Goal: Information Seeking & Learning: Find specific fact

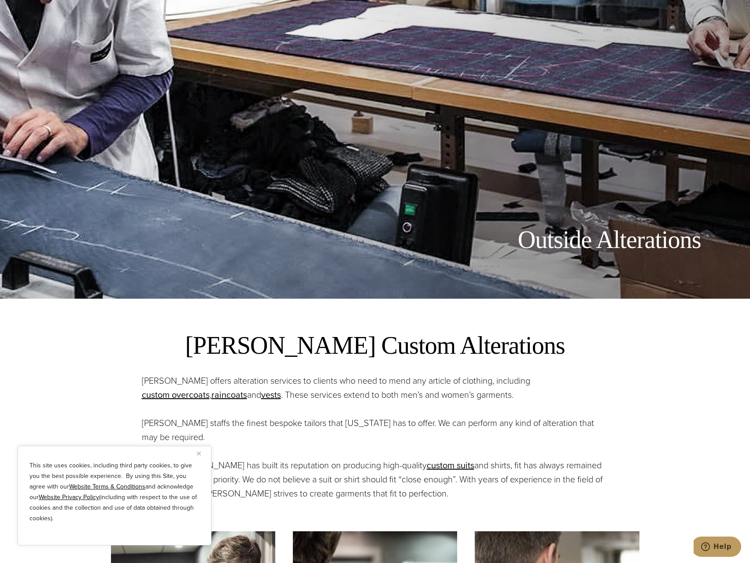
scroll to position [352, 0]
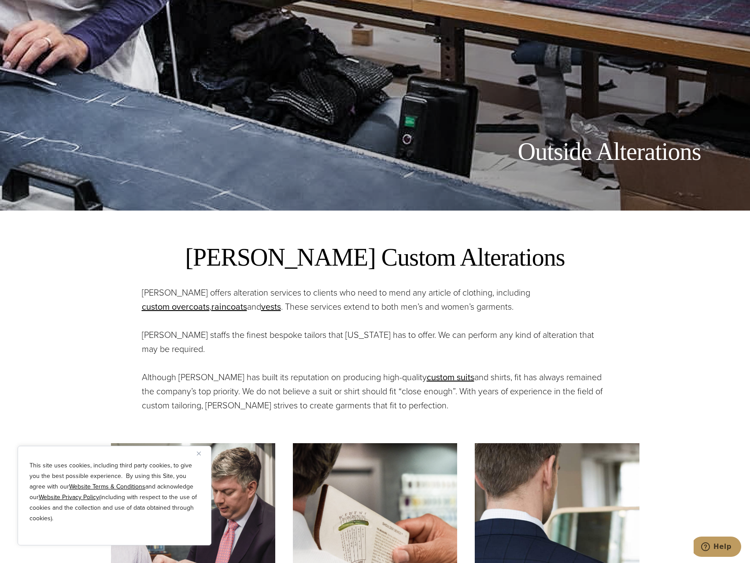
click at [201, 452] on button "Close" at bounding box center [202, 453] width 11 height 11
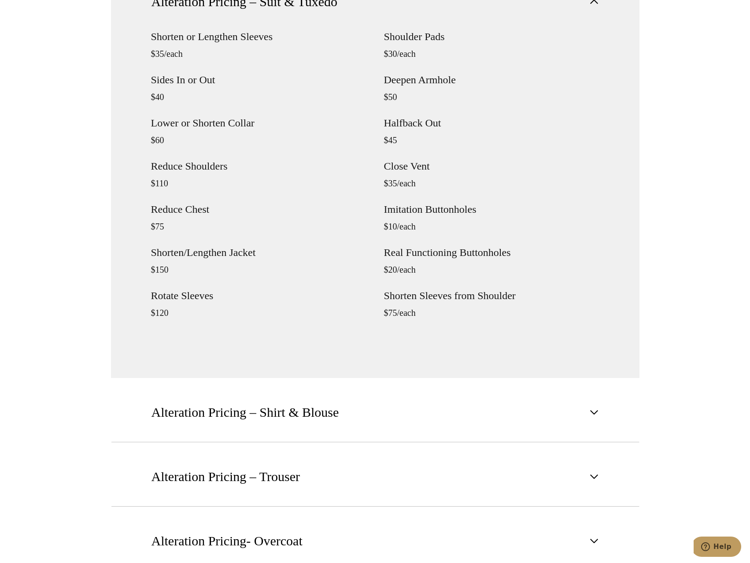
scroll to position [1232, 0]
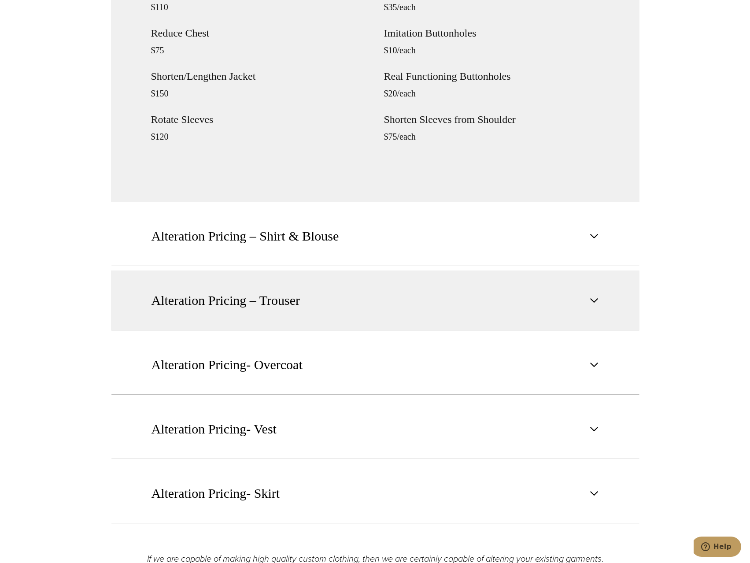
click at [328, 305] on button "Alteration Pricing – Trouser" at bounding box center [375, 300] width 528 height 60
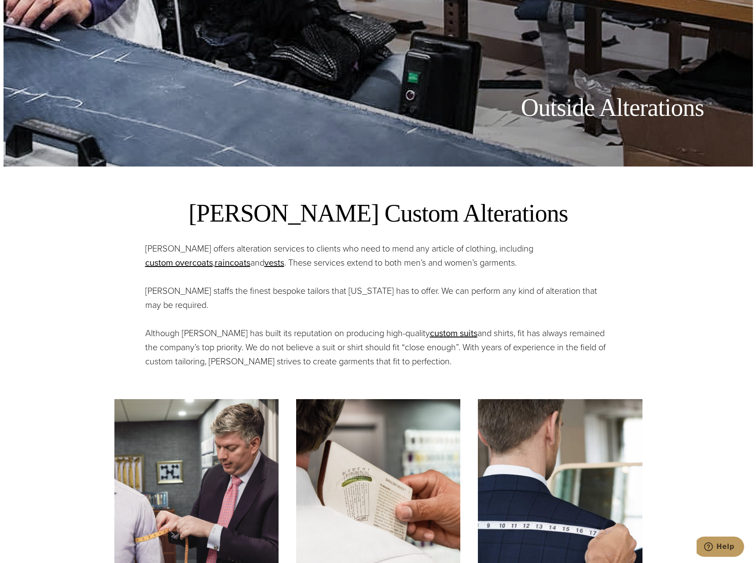
scroll to position [572, 0]
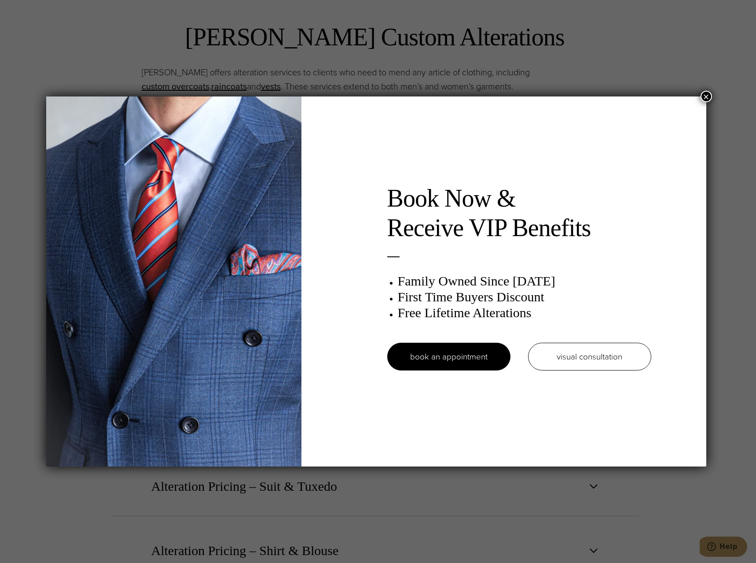
click at [704, 95] on button "×" at bounding box center [706, 96] width 11 height 11
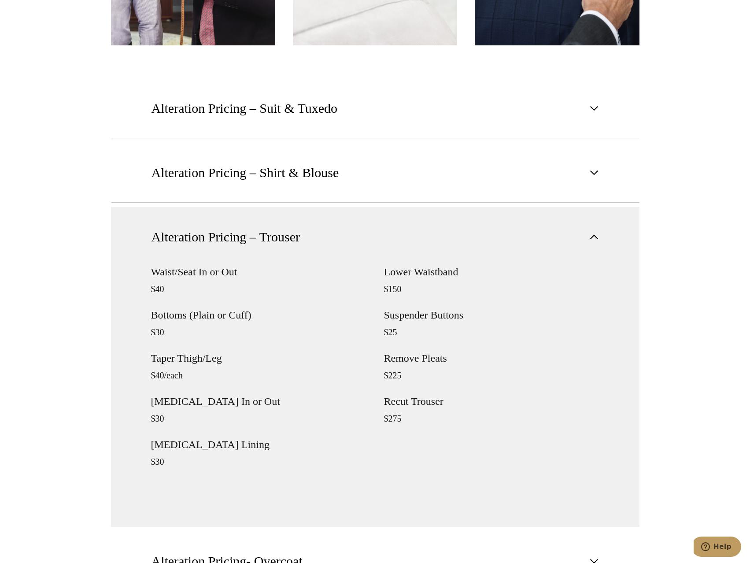
scroll to position [994, 0]
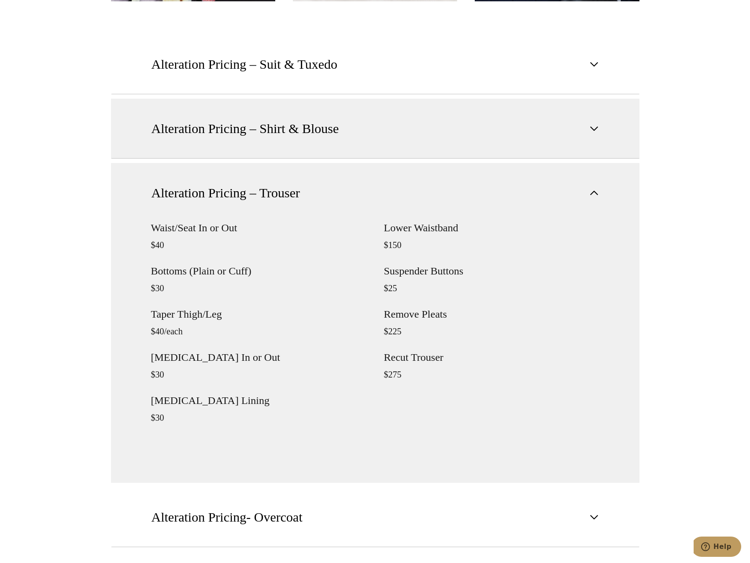
click at [235, 144] on button "Alteration Pricing – Shirt & Blouse" at bounding box center [375, 129] width 528 height 60
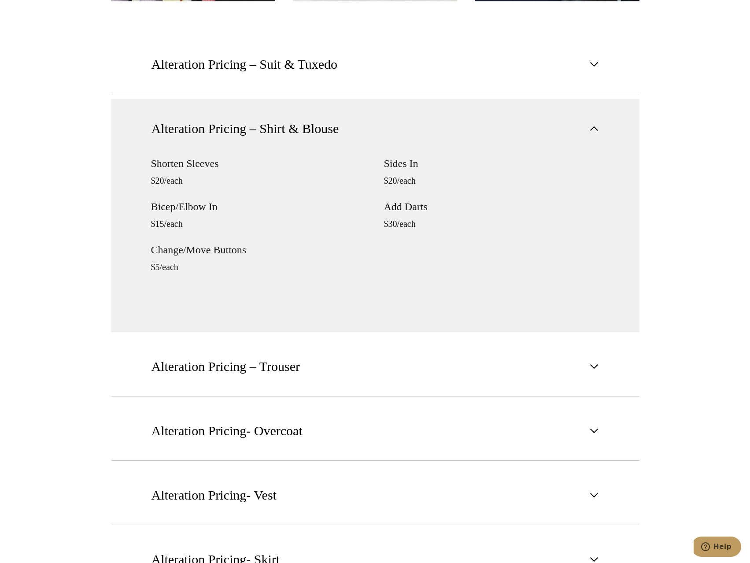
click at [239, 131] on span "Alteration Pricing – Shirt & Blouse" at bounding box center [245, 128] width 188 height 19
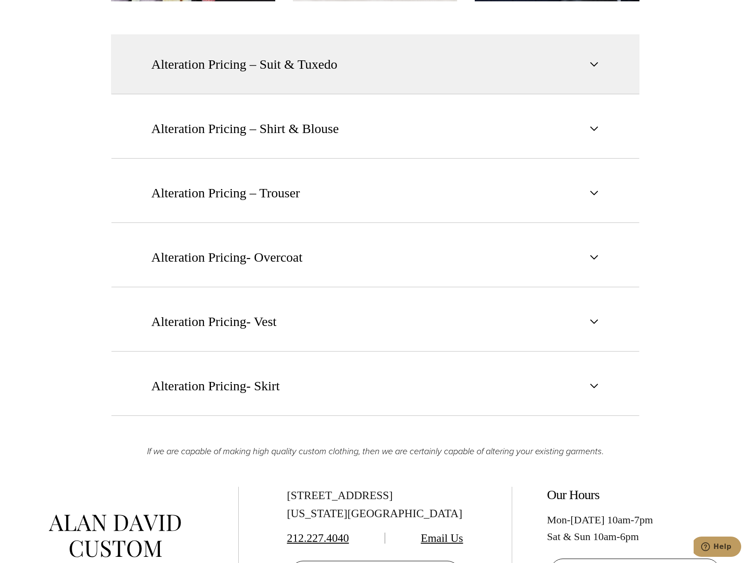
click at [259, 82] on button "Alteration Pricing – Suit & Tuxedo" at bounding box center [375, 64] width 528 height 60
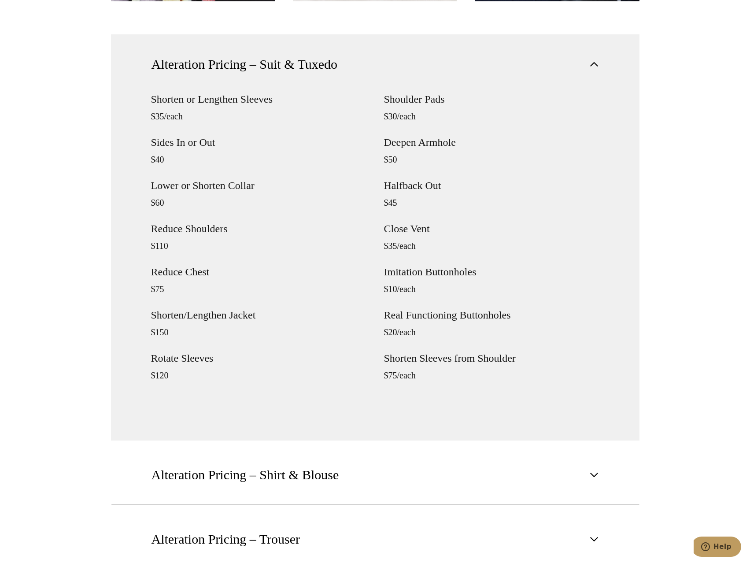
click at [263, 71] on span "Alteration Pricing – Suit & Tuxedo" at bounding box center [244, 64] width 186 height 19
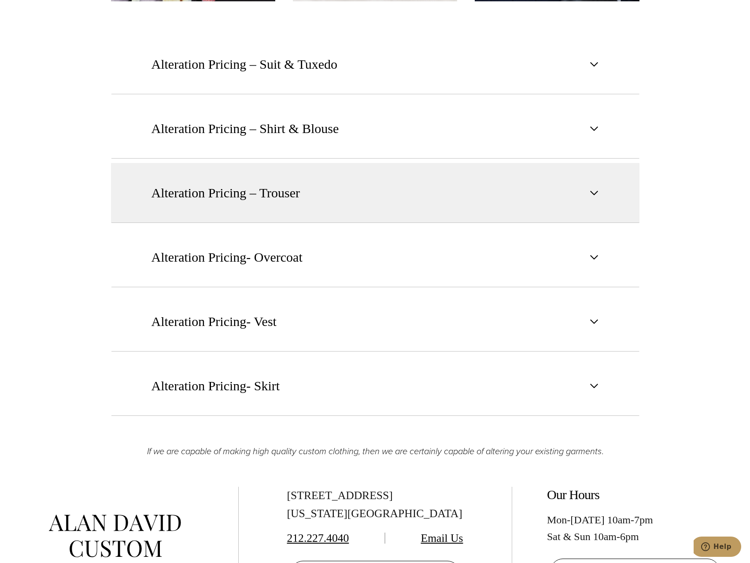
click at [236, 198] on span "Alteration Pricing – Trouser" at bounding box center [225, 192] width 149 height 19
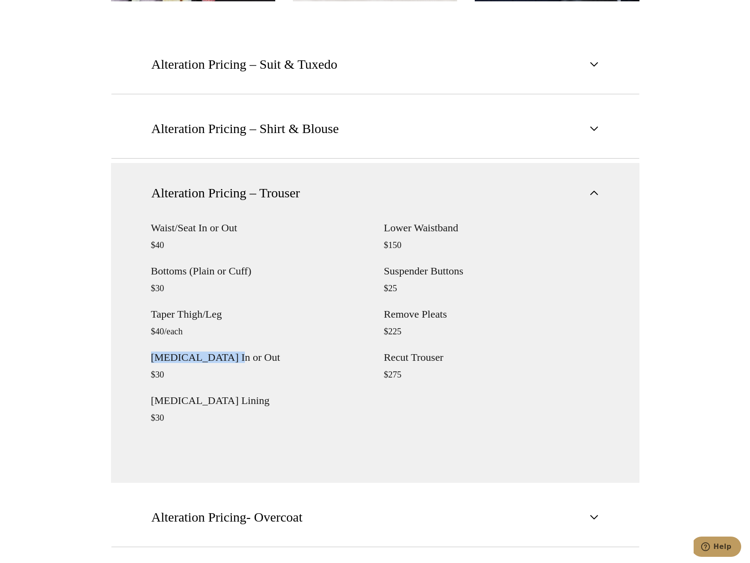
drag, startPoint x: 180, startPoint y: 355, endPoint x: 232, endPoint y: 359, distance: 52.5
click at [233, 358] on div "Waist/Seat In or Out $40 Bottoms (Plain or Cuff) $30 Taper Thigh/Leg $40/each […" at bounding box center [375, 352] width 528 height 260
copy h4 "[MEDICAL_DATA] In or Out"
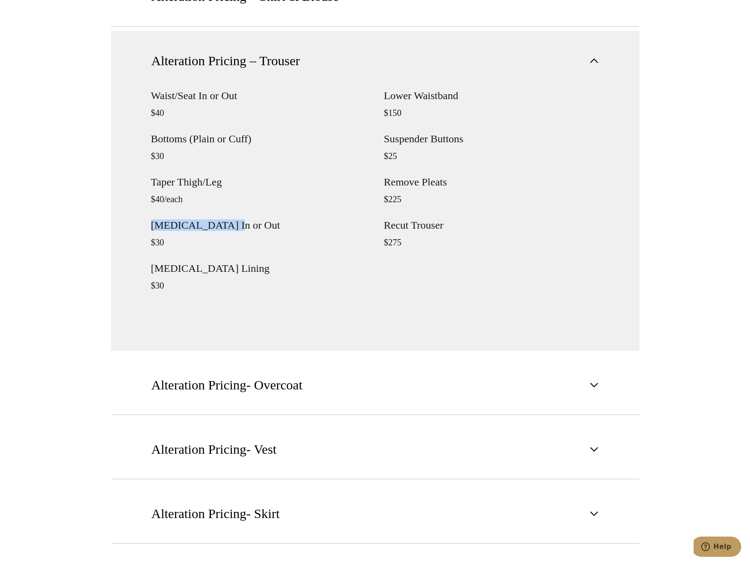
scroll to position [1082, 0]
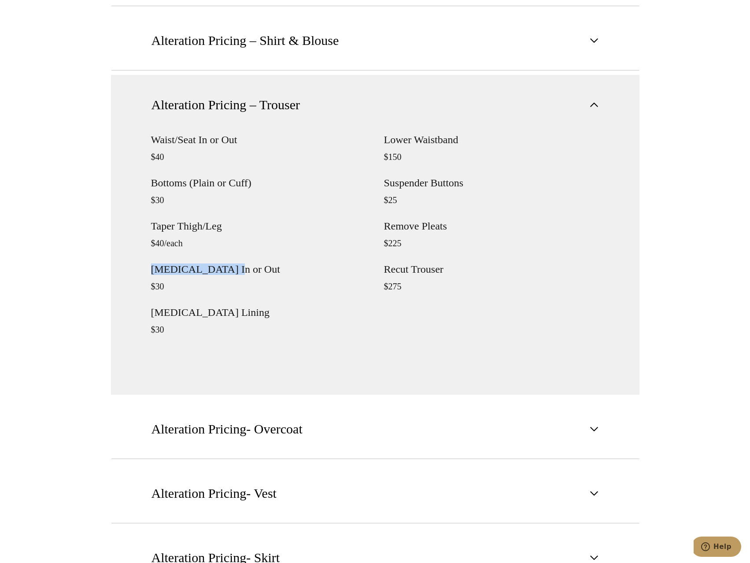
click at [419, 185] on h4 "Suspender Buttons" at bounding box center [491, 182] width 215 height 11
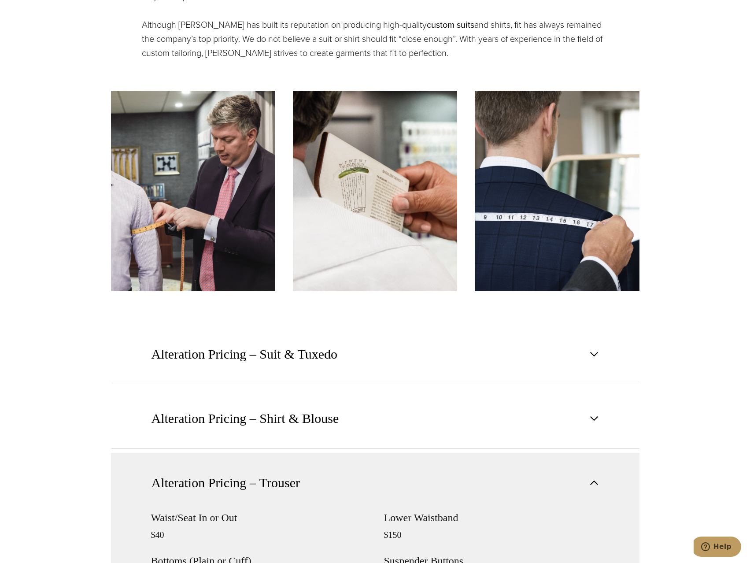
scroll to position [1012, 0]
